Goal: Task Accomplishment & Management: Complete application form

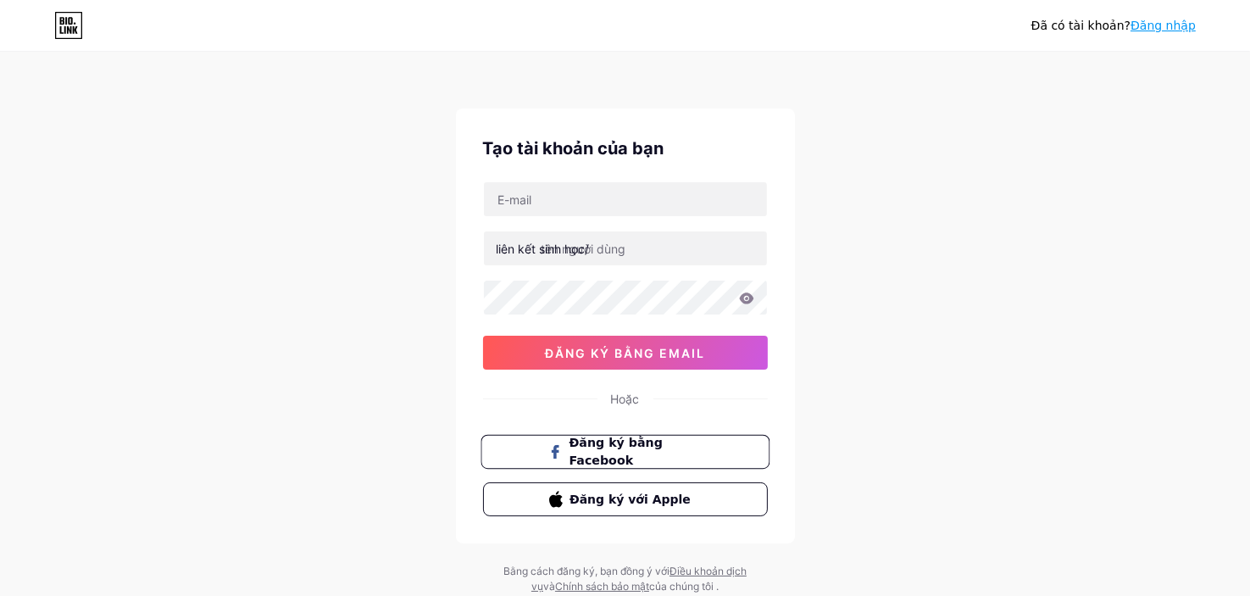
click at [662, 437] on button "Đăng ký bằng Facebook" at bounding box center [624, 452] width 289 height 35
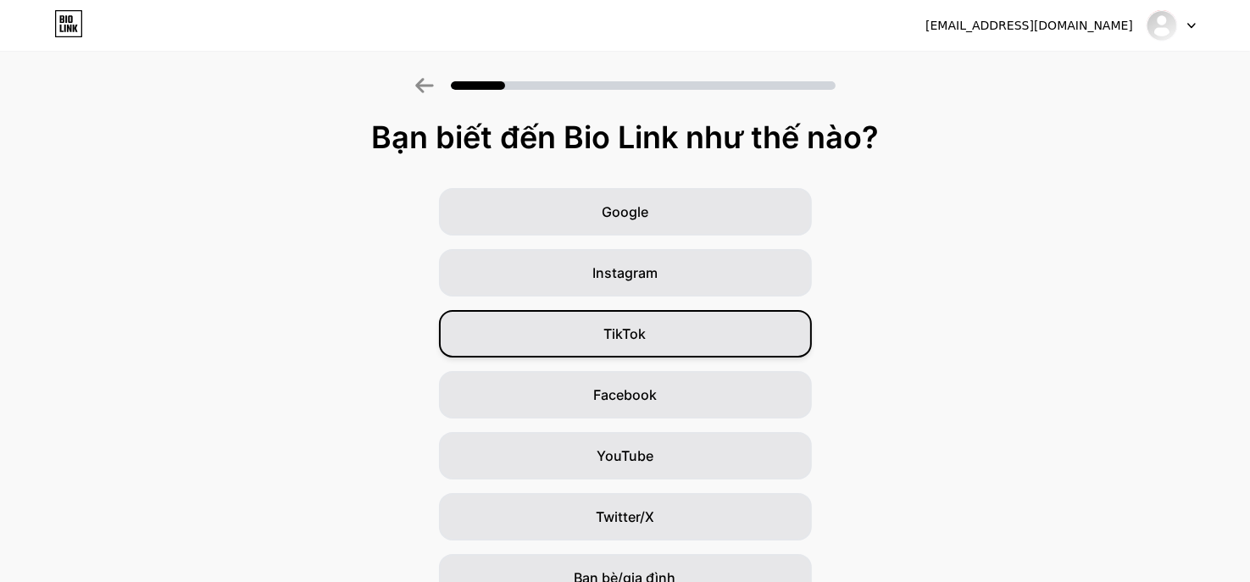
click at [724, 340] on div "TikTok" at bounding box center [625, 333] width 373 height 47
